Goal: Navigation & Orientation: Find specific page/section

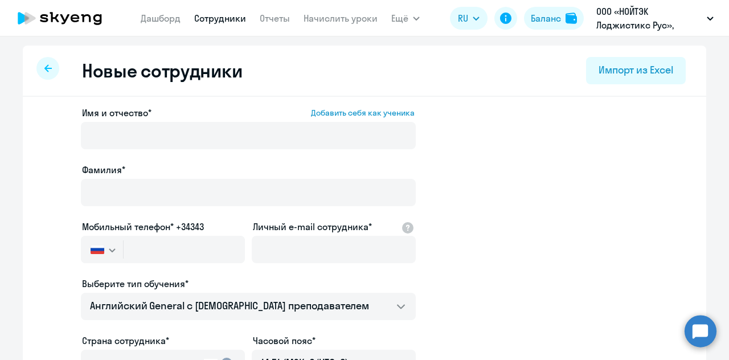
select select "english_adult_not_native_speaker"
select select "3"
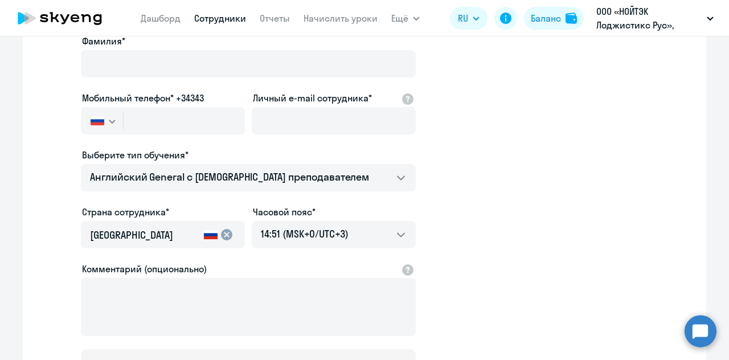
scroll to position [180, 0]
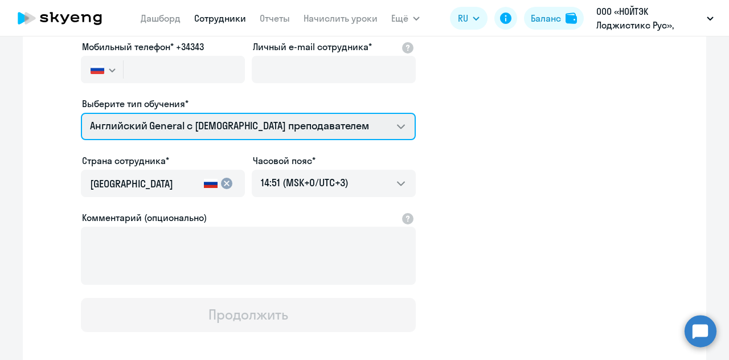
click at [271, 122] on select "Английский General с [DEMOGRAPHIC_DATA] преподавателем Английский General с рус…" at bounding box center [248, 126] width 335 height 27
click at [275, 124] on select "Английский General с [DEMOGRAPHIC_DATA] преподавателем Английский General с рус…" at bounding box center [248, 126] width 335 height 27
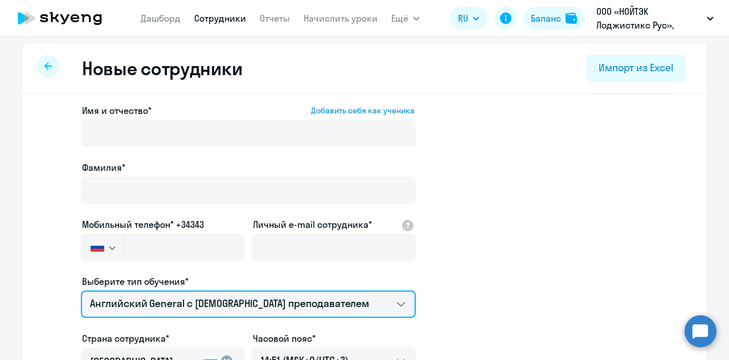
scroll to position [0, 0]
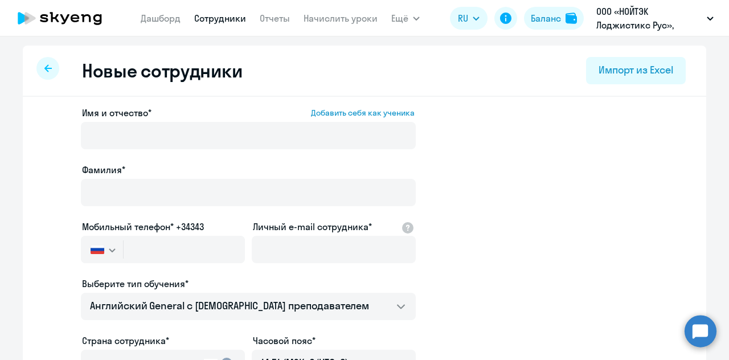
click at [44, 60] on div at bounding box center [47, 68] width 23 height 23
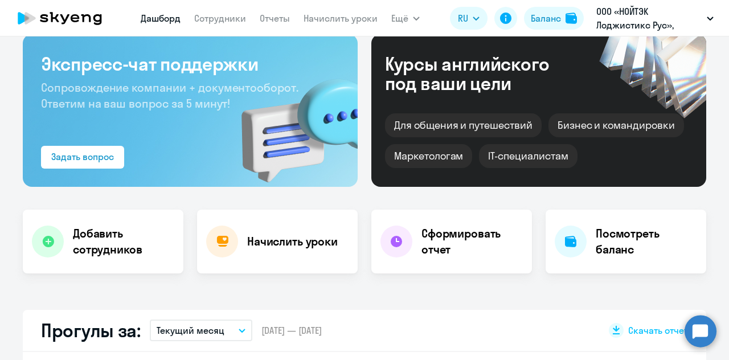
scroll to position [114, 0]
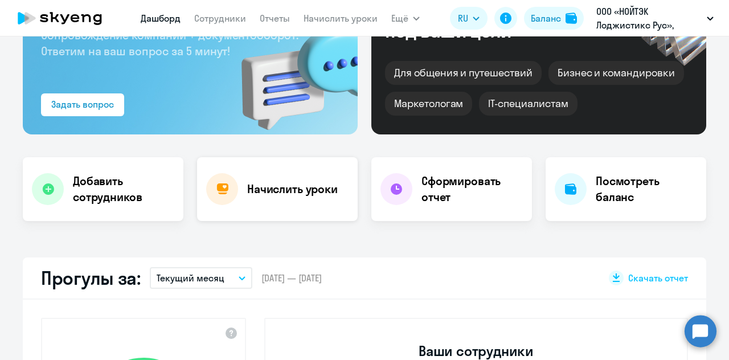
click at [290, 191] on h4 "Начислить уроки" at bounding box center [292, 189] width 91 height 16
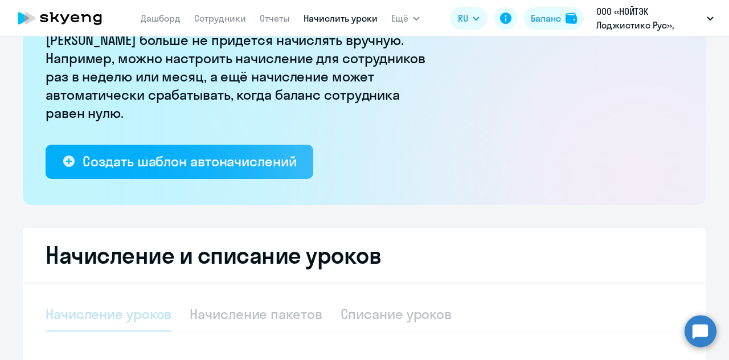
select select "10"
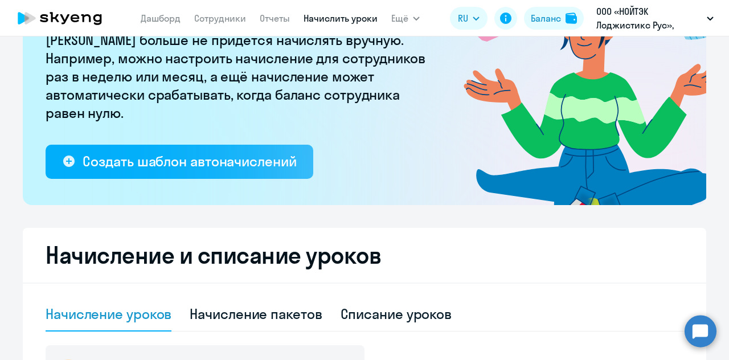
scroll to position [342, 0]
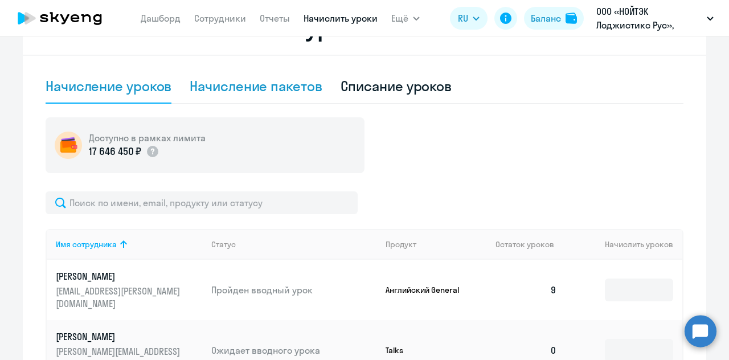
click at [231, 89] on div "Начисление пакетов" at bounding box center [256, 86] width 132 height 18
select select "10"
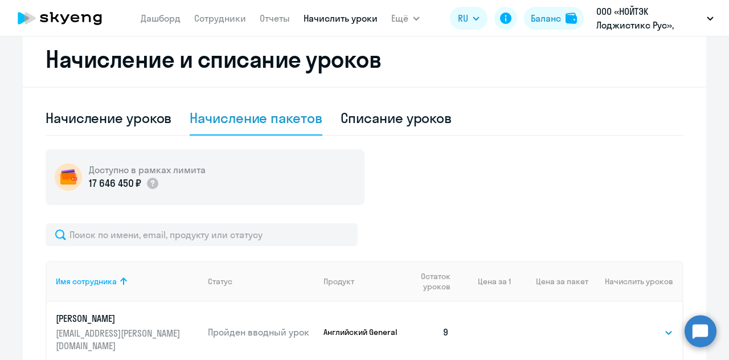
scroll to position [228, 0]
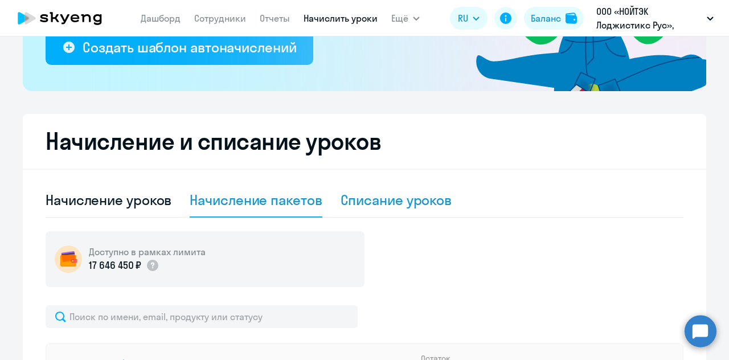
click at [393, 210] on div "Списание уроков" at bounding box center [397, 200] width 112 height 34
select select "10"
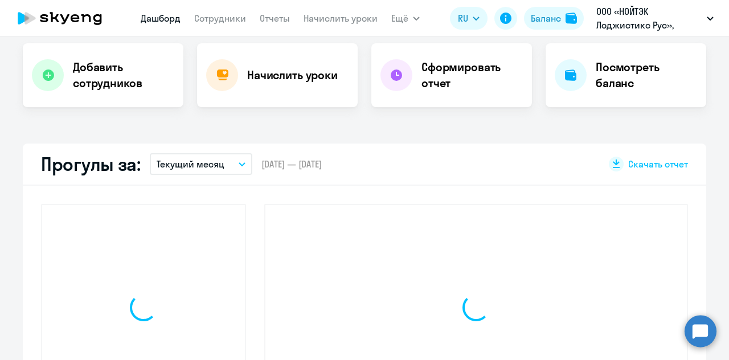
scroll to position [308, 0]
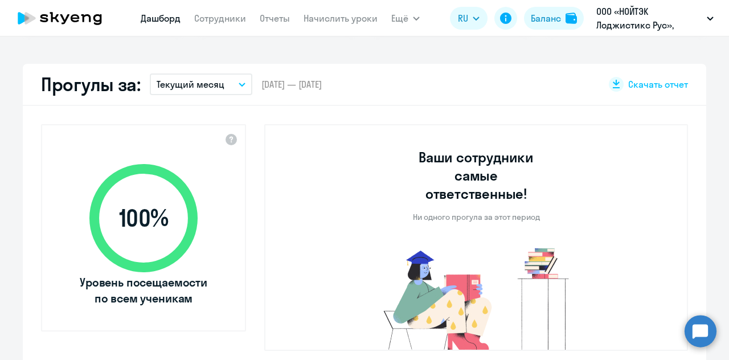
select select "30"
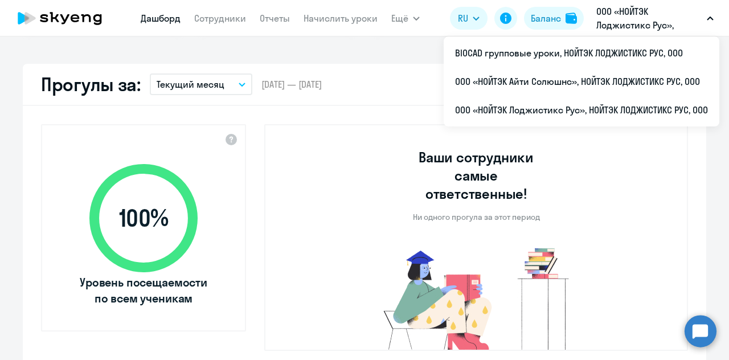
click at [337, 176] on div "Ваши сотрудники самые ответственные! Ни одного прогула за этот период" at bounding box center [476, 237] width 424 height 227
click at [623, 17] on p "ООО «НОЙТЭК Лоджистикс Рус», НОЙТЭК ЛОДЖИСТИКС РУС, ООО" at bounding box center [649, 18] width 106 height 27
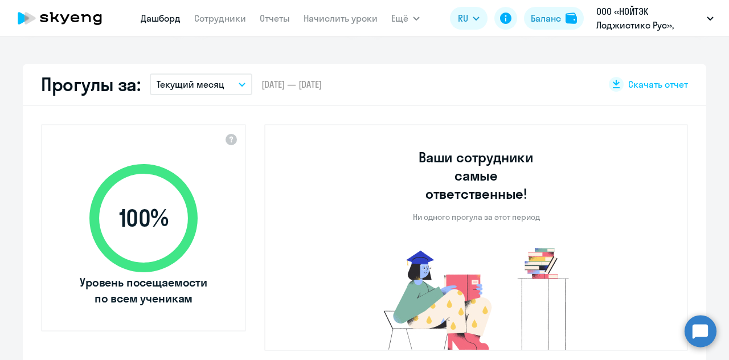
click at [623, 17] on p "ООО «НОЙТЭК Лоджистикс Рус», НОЙТЭК ЛОДЖИСТИКС РУС, ООО" at bounding box center [649, 18] width 106 height 27
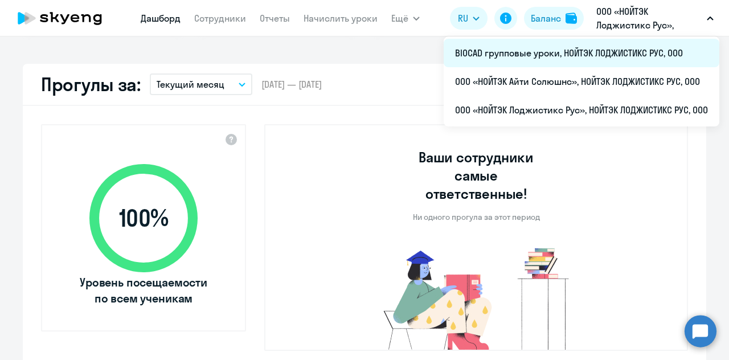
click at [581, 50] on li "BIOCAD групповые уроки, НОЙТЭК ЛОДЖИСТИКС РУС, ООО" at bounding box center [582, 53] width 276 height 28
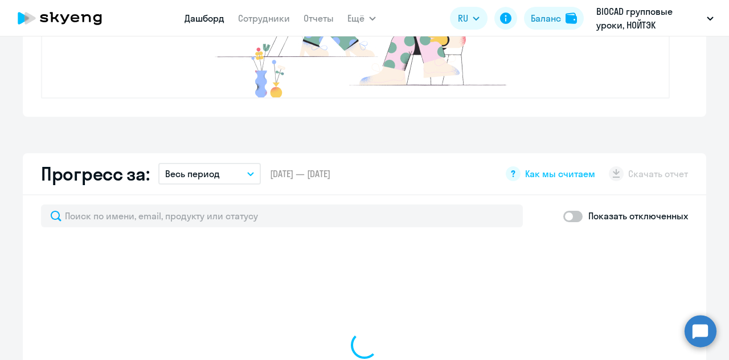
scroll to position [592, 0]
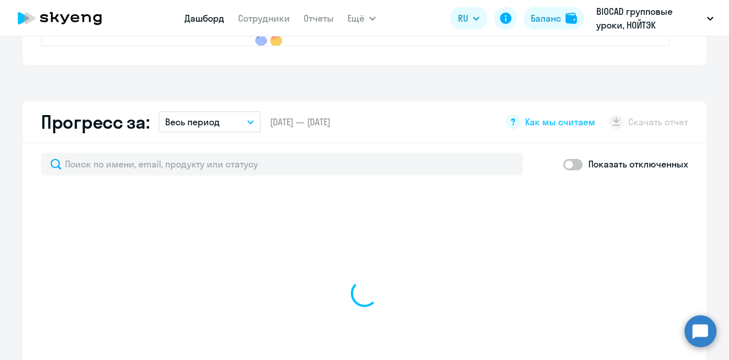
select select "30"
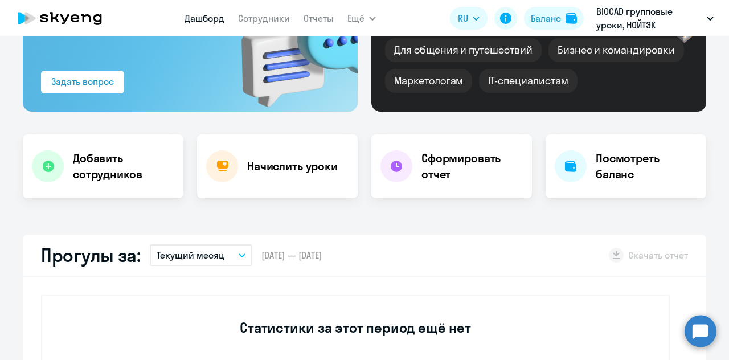
scroll to position [0, 0]
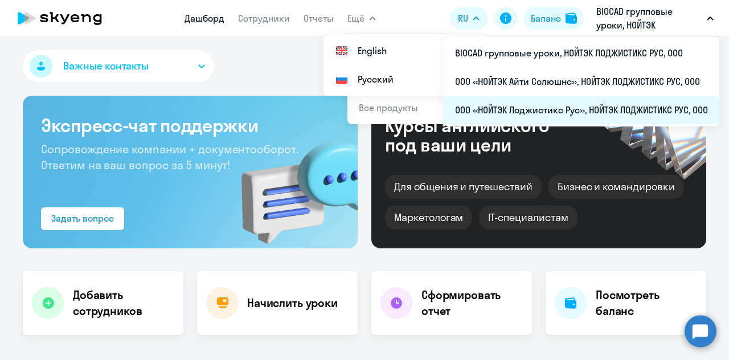
click at [552, 101] on li "ООО «НОЙТЭК Лоджистикс Рус», НОЙТЭК ЛОДЖИСТИКС РУС, ООО" at bounding box center [582, 110] width 276 height 28
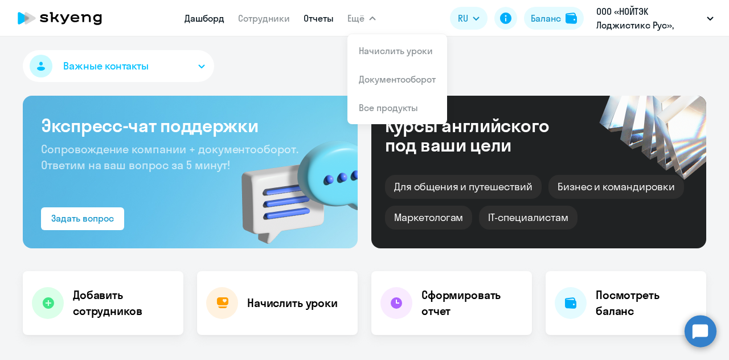
click at [325, 19] on link "Отчеты" at bounding box center [319, 18] width 30 height 11
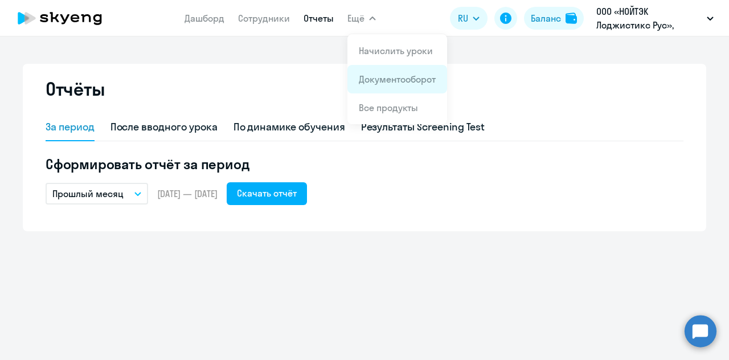
click at [375, 80] on link "Документооборот" at bounding box center [397, 78] width 77 height 11
